Goal: Task Accomplishment & Management: Manage account settings

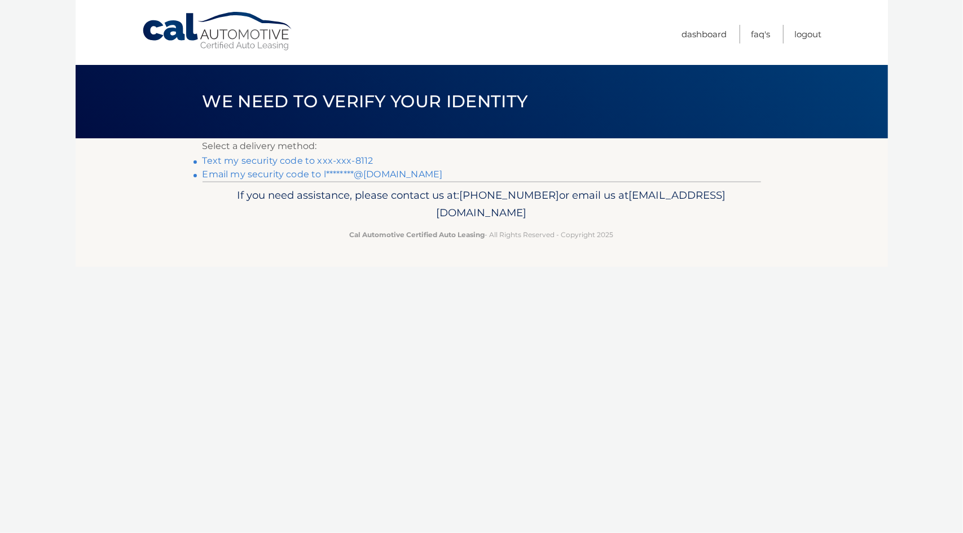
click at [339, 156] on link "Text my security code to xxx-xxx-8112" at bounding box center [288, 160] width 171 height 11
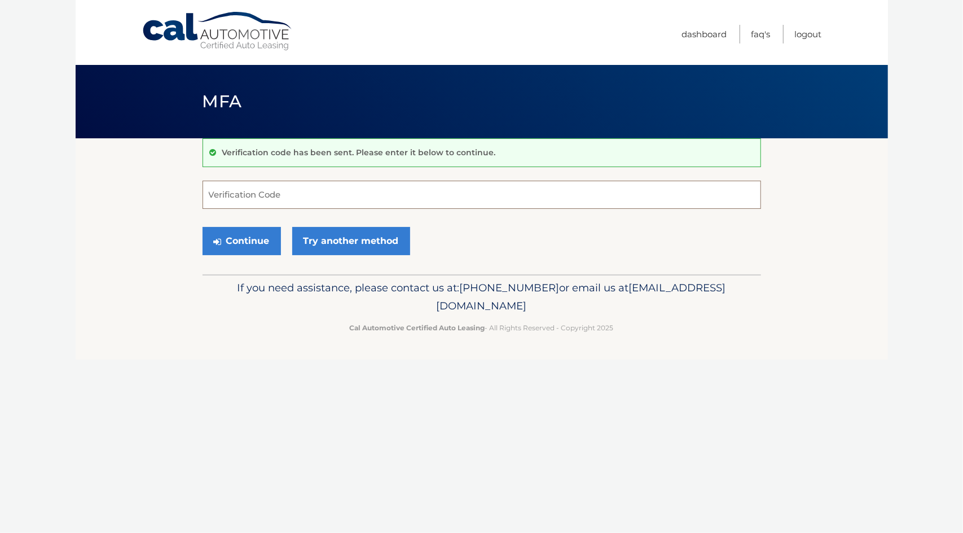
click at [283, 196] on input "Verification Code" at bounding box center [482, 195] width 559 height 28
click at [282, 196] on input "Verification Code" at bounding box center [482, 195] width 559 height 28
type input "748736"
click at [270, 239] on button "Continue" at bounding box center [242, 241] width 78 height 28
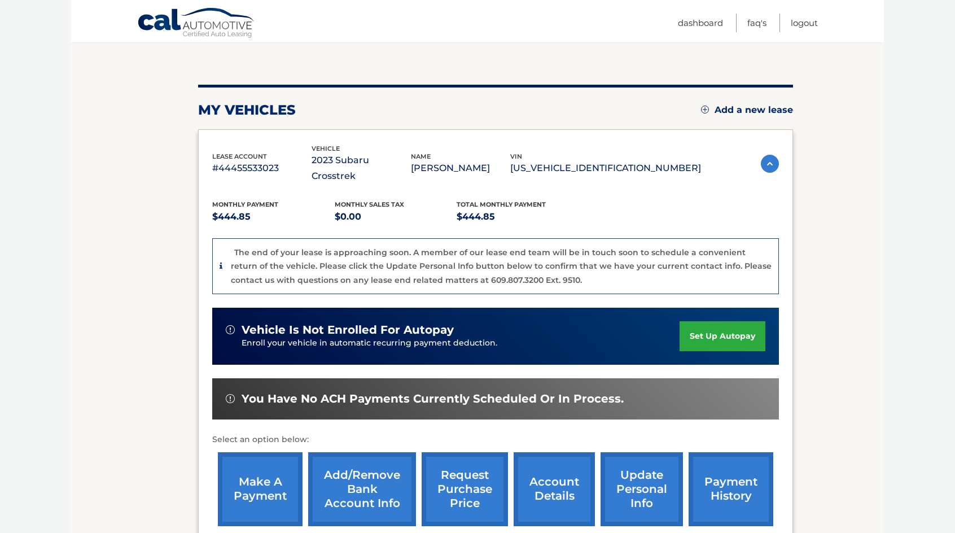
scroll to position [107, 0]
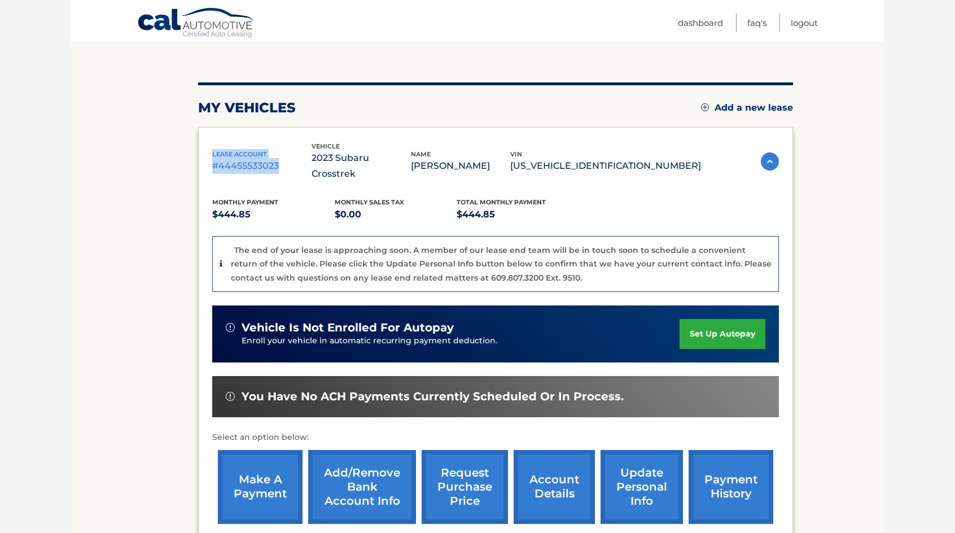
drag, startPoint x: 280, startPoint y: 159, endPoint x: 206, endPoint y: 146, distance: 75.1
click at [206, 146] on div "lease account #44455533023 vehicle 2023 Subaru Crosstrek name LAURA CURRY vin J…" at bounding box center [495, 335] width 595 height 416
copy div "lease account #44455533023"
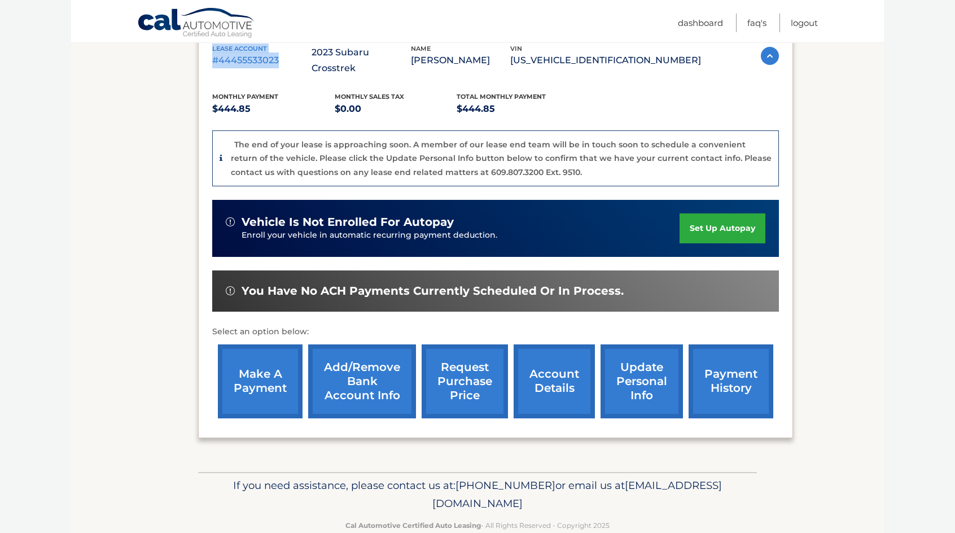
scroll to position [220, 0]
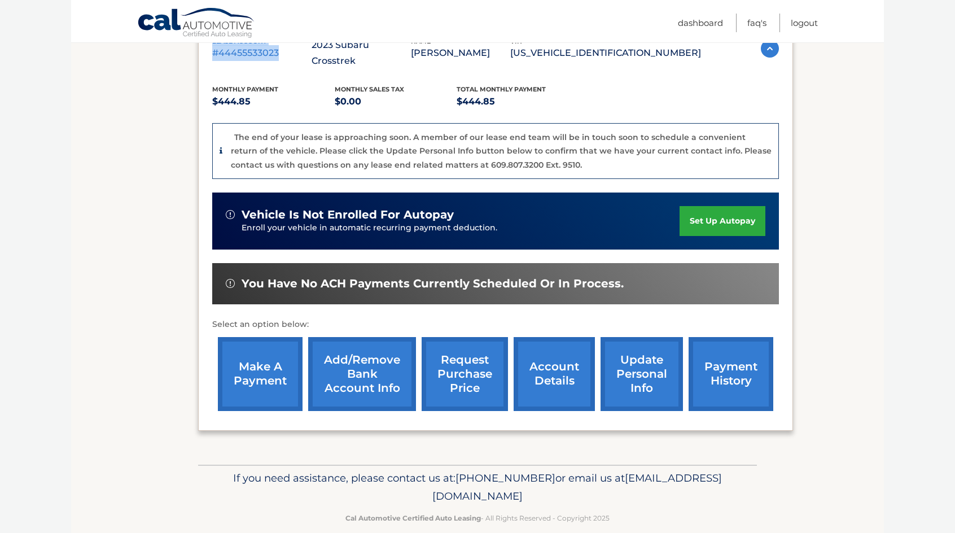
drag, startPoint x: 575, startPoint y: 481, endPoint x: 378, endPoint y: 476, distance: 197.0
click at [432, 476] on span "[EMAIL_ADDRESS][DOMAIN_NAME]" at bounding box center [576, 486] width 289 height 31
copy span "[EMAIL_ADDRESS][DOMAIN_NAME]"
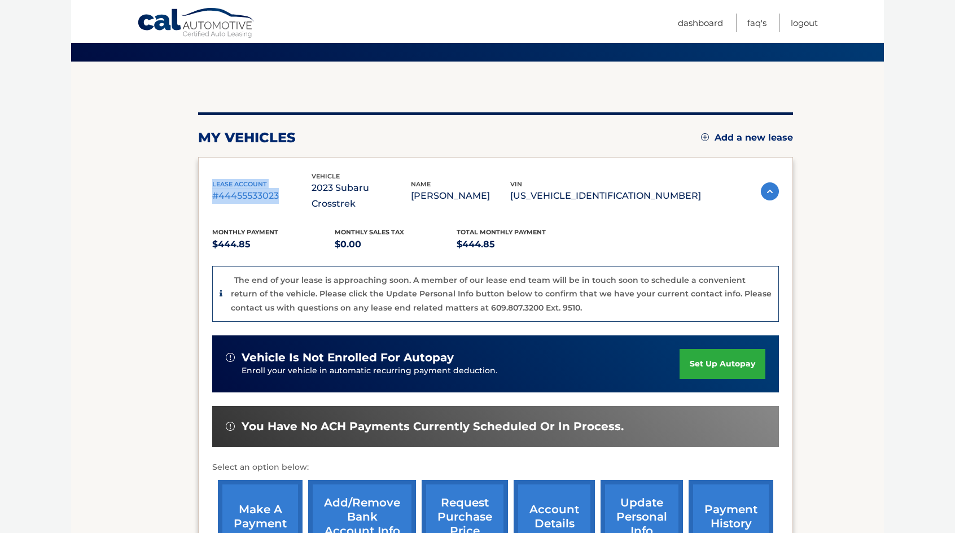
scroll to position [50, 0]
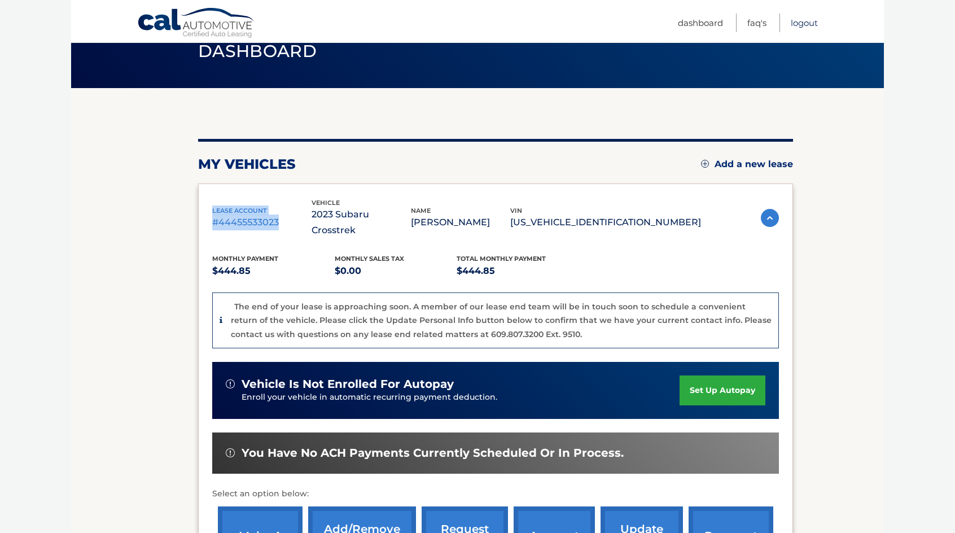
click at [811, 24] on link "Logout" at bounding box center [804, 23] width 27 height 19
